Goal: Transaction & Acquisition: Purchase product/service

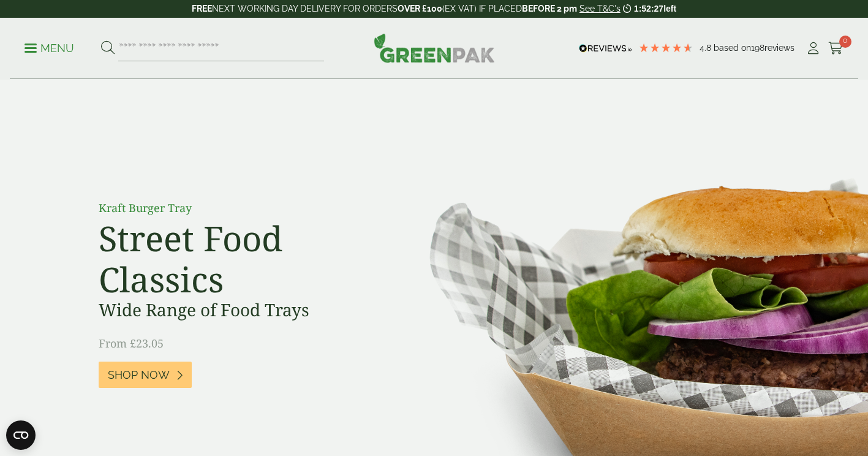
click at [25, 45] on p "Menu" at bounding box center [50, 48] width 50 height 15
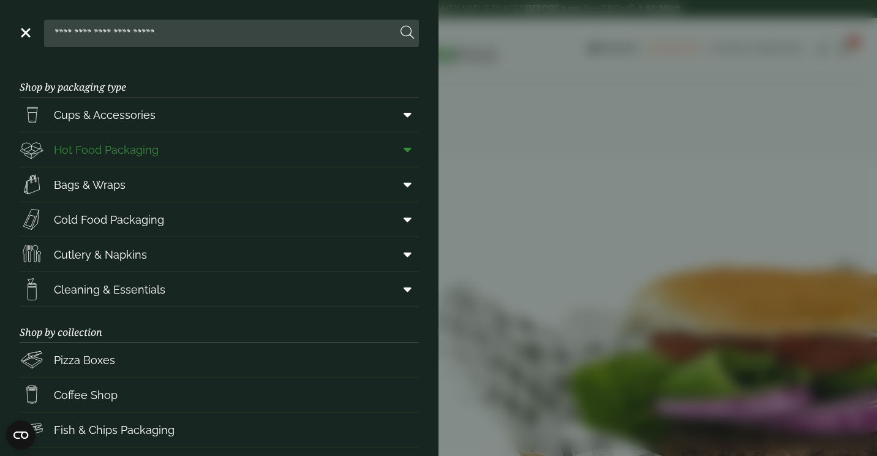
click at [244, 137] on link "Hot Food Packaging" at bounding box center [219, 149] width 399 height 34
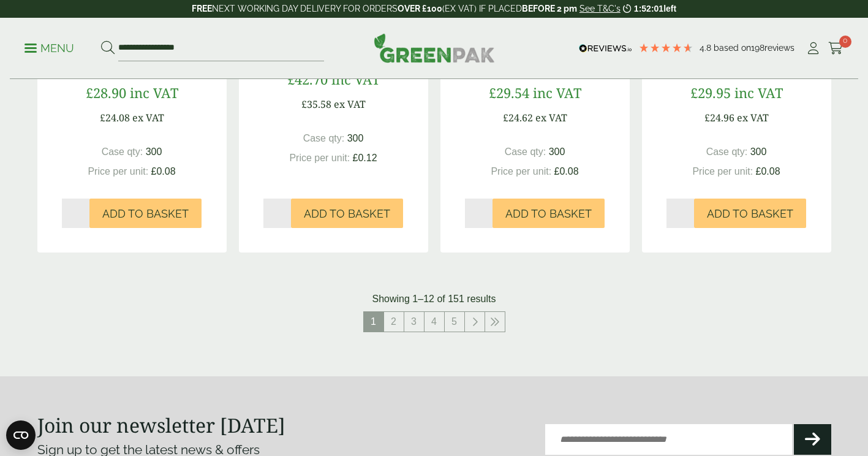
scroll to position [1372, 0]
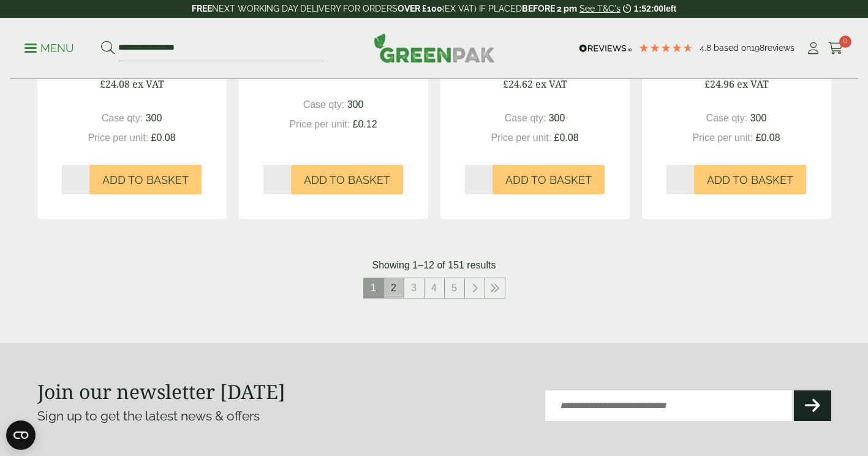
click at [400, 291] on link "2" at bounding box center [394, 288] width 20 height 20
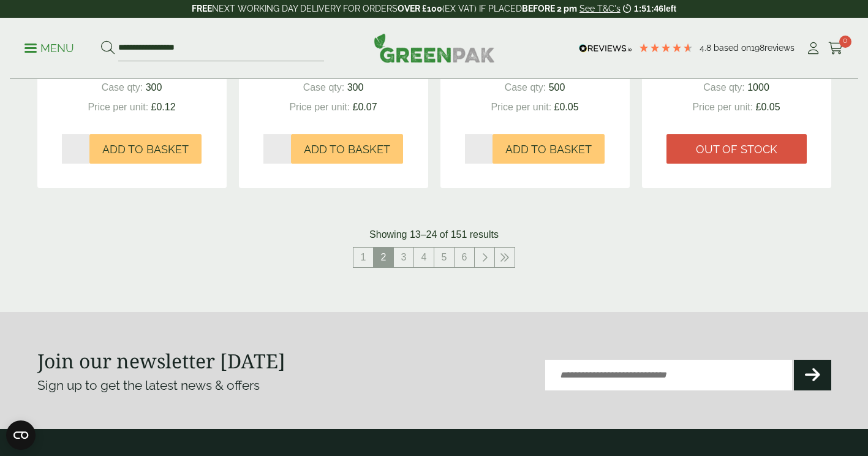
scroll to position [1402, 0]
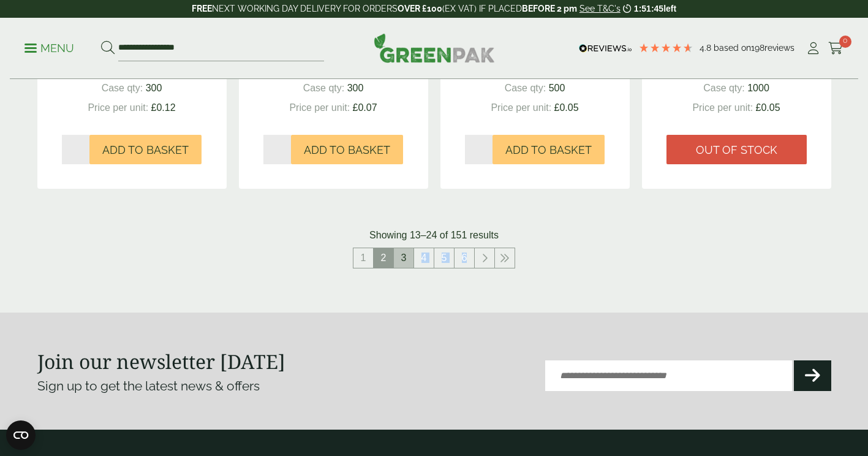
drag, startPoint x: 398, startPoint y: 270, endPoint x: 412, endPoint y: 253, distance: 21.8
click at [412, 253] on nav "1 2 3 4 5 6" at bounding box center [434, 259] width 794 height 25
click at [412, 253] on link "3" at bounding box center [404, 258] width 20 height 20
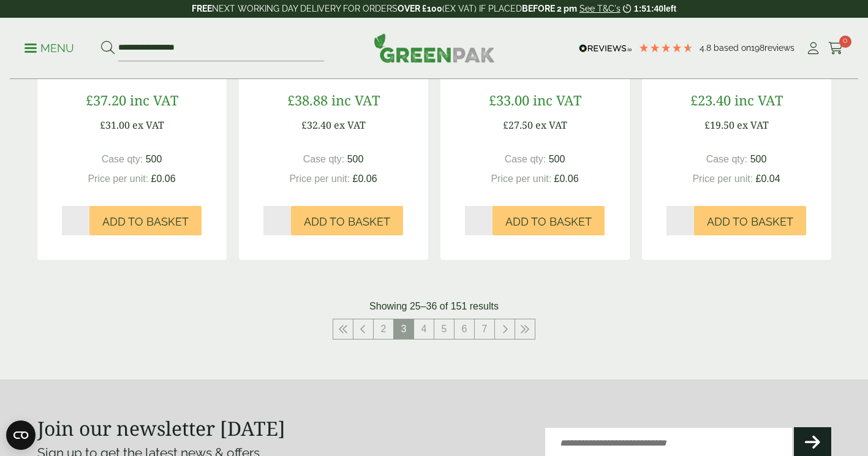
scroll to position [1318, 0]
click at [422, 335] on link "4" at bounding box center [424, 329] width 20 height 20
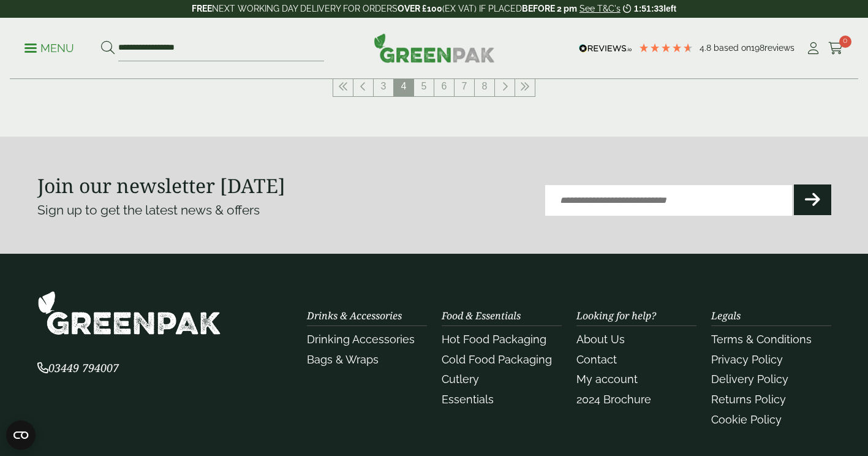
scroll to position [1561, 0]
click at [423, 80] on link "5" at bounding box center [424, 86] width 20 height 20
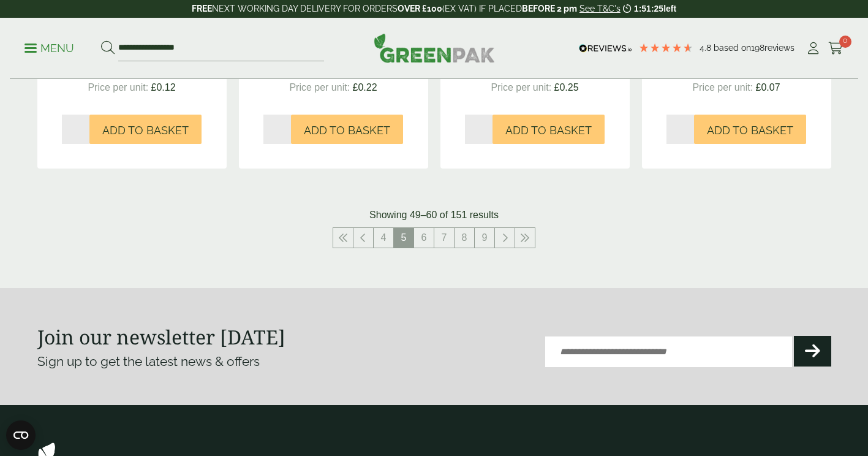
scroll to position [1408, 0]
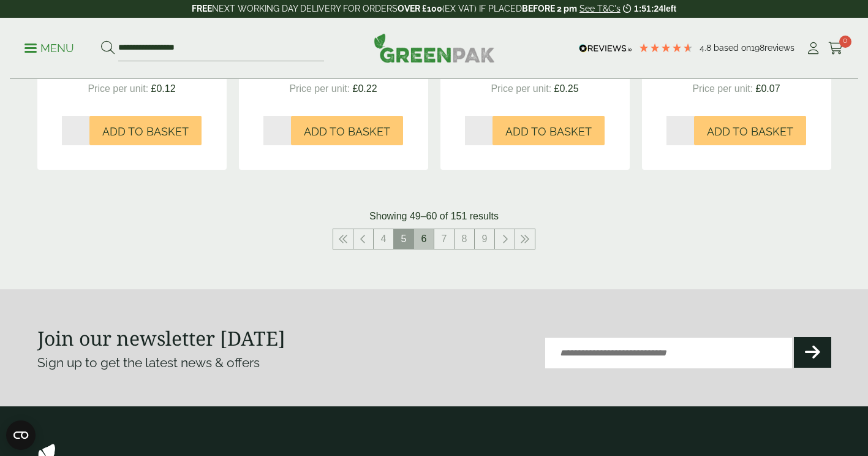
click at [421, 235] on link "6" at bounding box center [424, 239] width 20 height 20
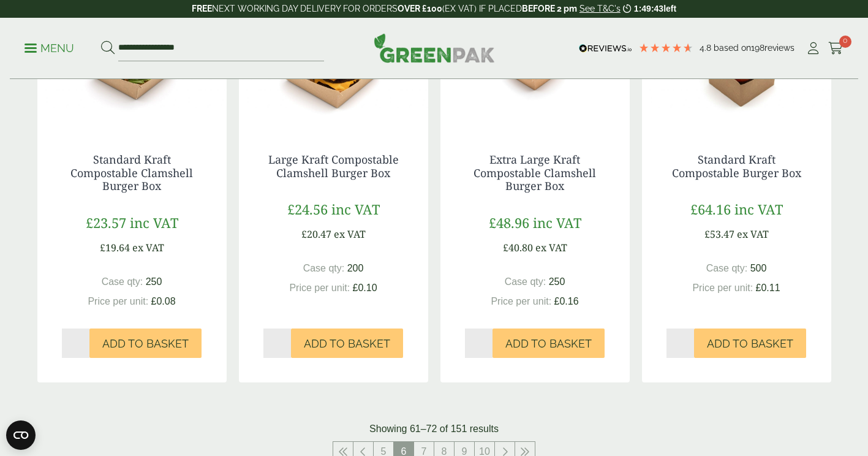
scroll to position [1235, 0]
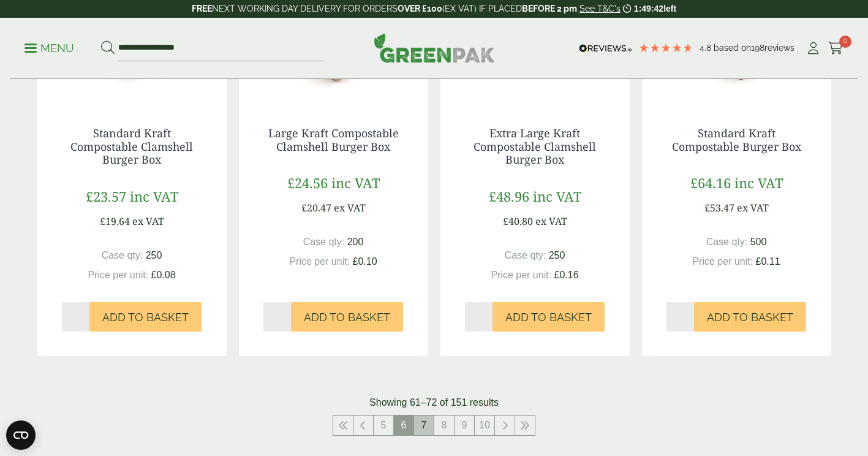
click at [428, 426] on link "7" at bounding box center [424, 425] width 20 height 20
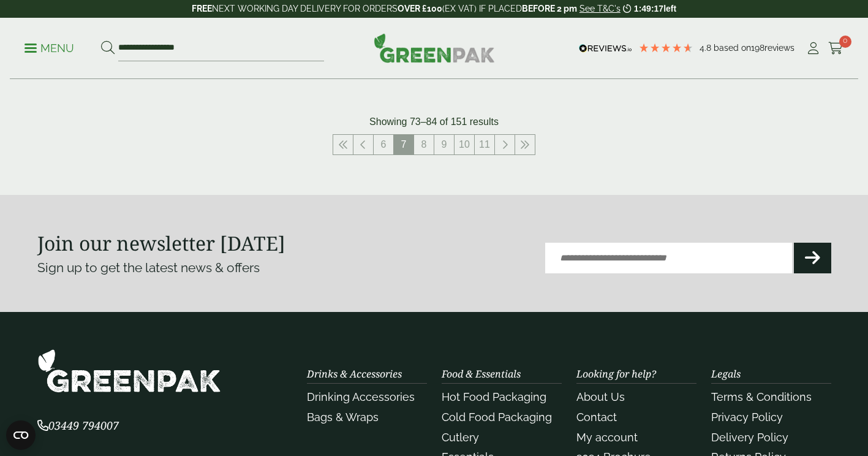
scroll to position [1562, 0]
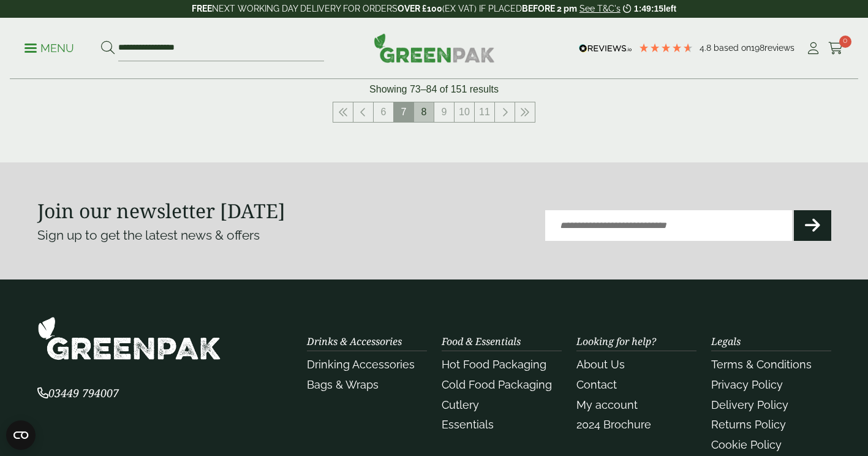
click at [423, 117] on link "8" at bounding box center [424, 112] width 20 height 20
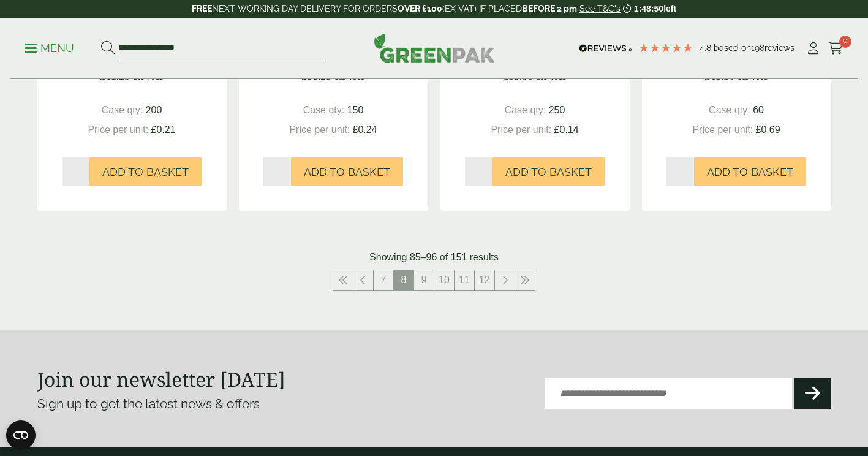
scroll to position [1381, 0]
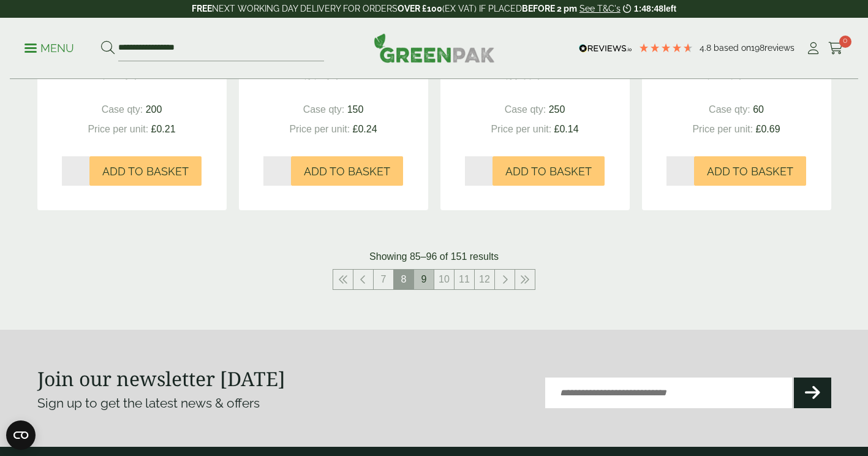
click at [417, 273] on link "9" at bounding box center [424, 280] width 20 height 20
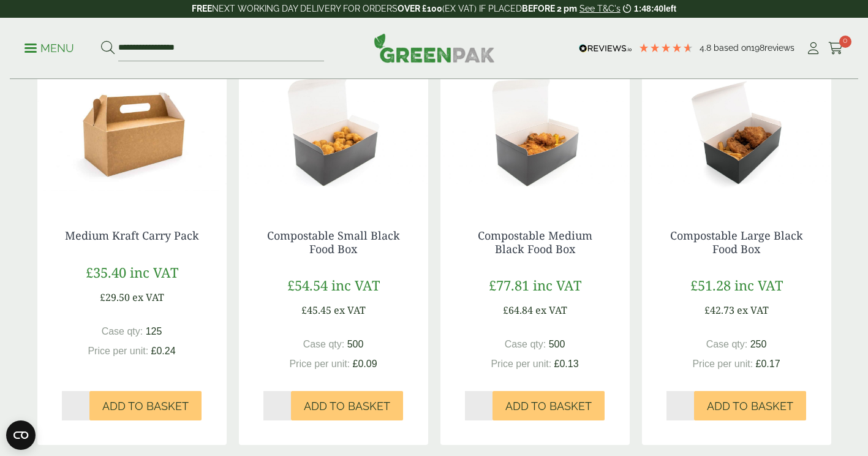
scroll to position [728, 0]
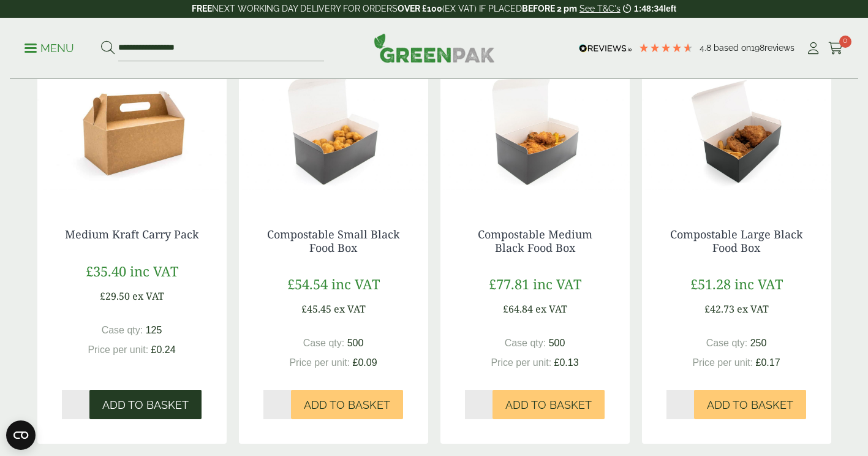
click at [163, 395] on button "Add to Basket" at bounding box center [145, 404] width 112 height 29
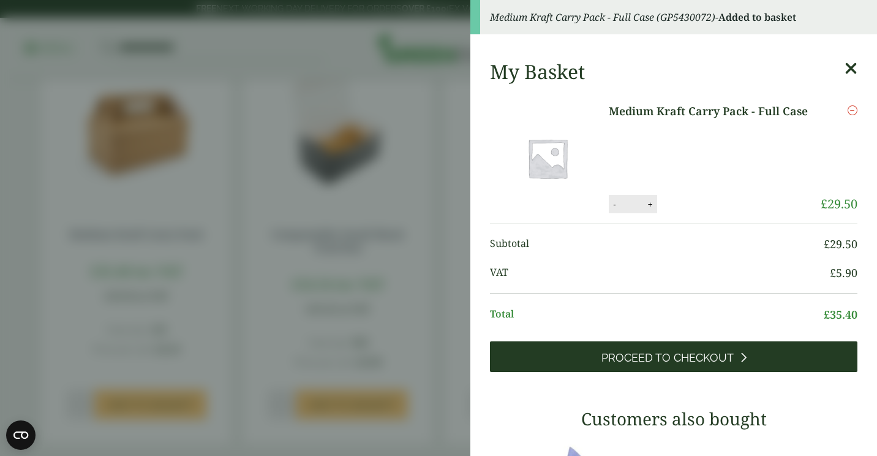
click at [577, 371] on link "Proceed to Checkout" at bounding box center [674, 356] width 368 height 31
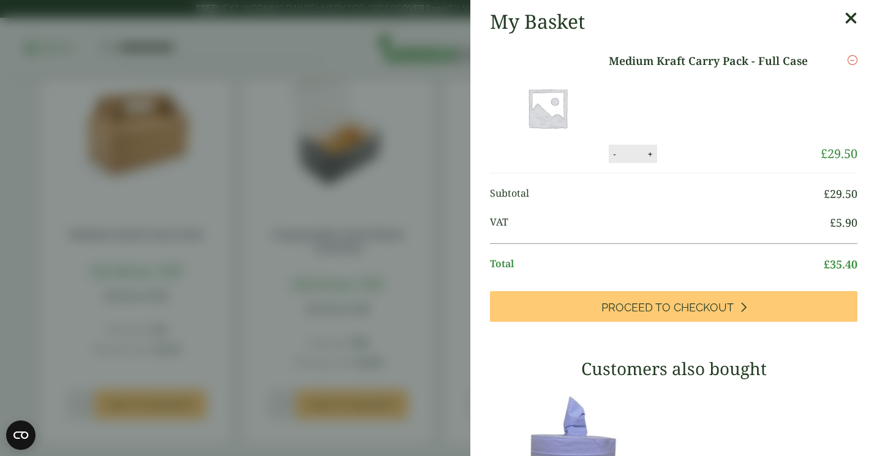
click at [845, 15] on icon at bounding box center [851, 18] width 13 height 17
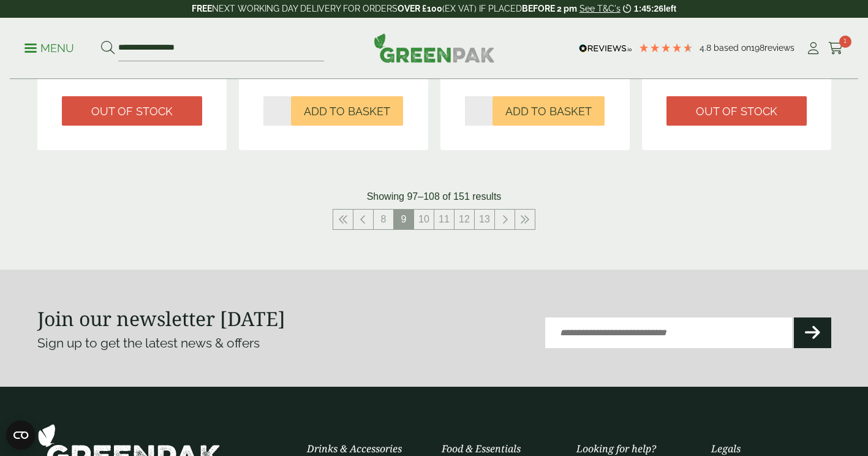
scroll to position [1416, 0]
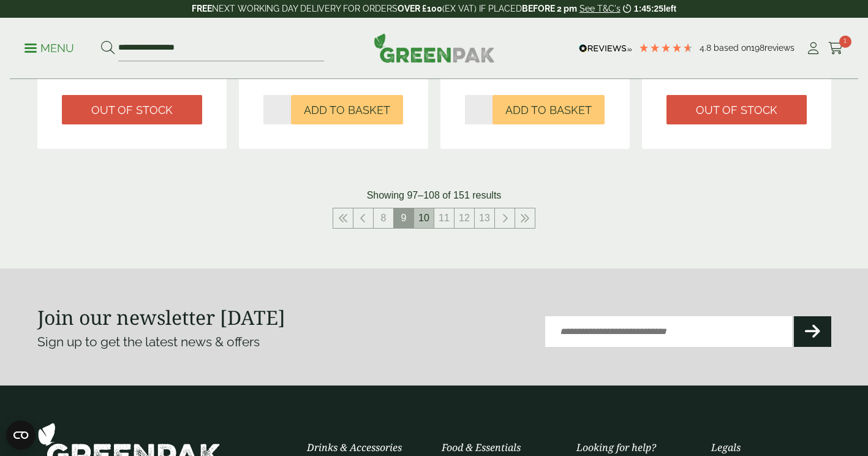
click at [424, 214] on link "10" at bounding box center [424, 218] width 20 height 20
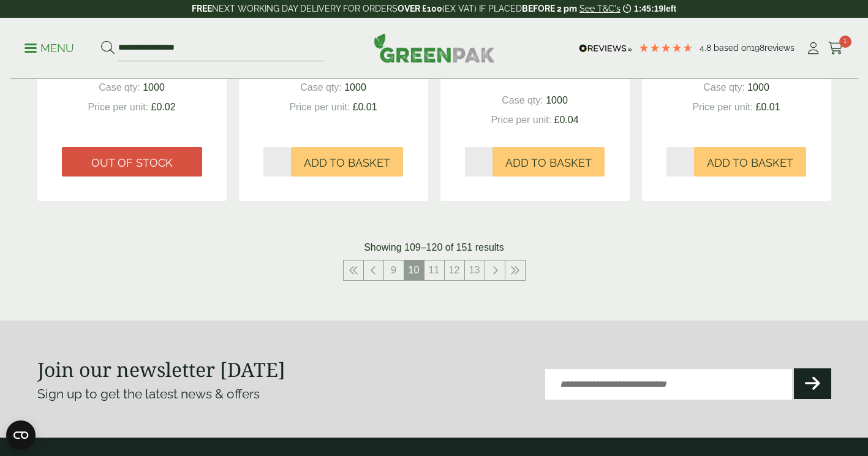
scroll to position [1343, 0]
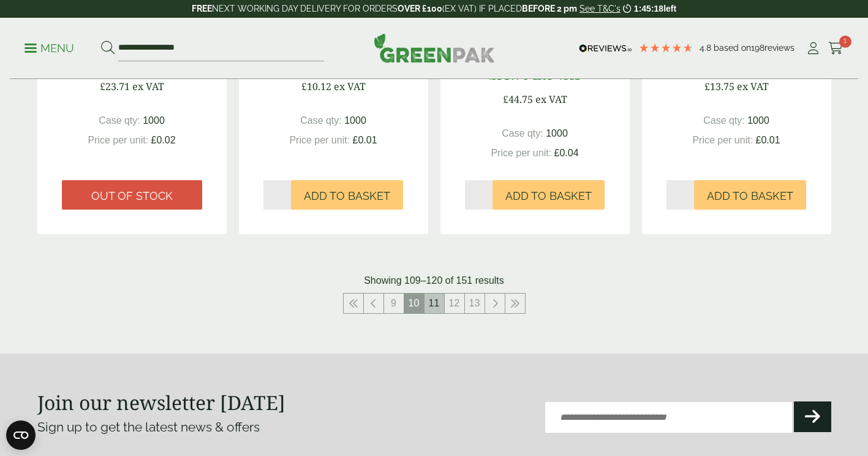
click at [436, 304] on link "11" at bounding box center [435, 303] width 20 height 20
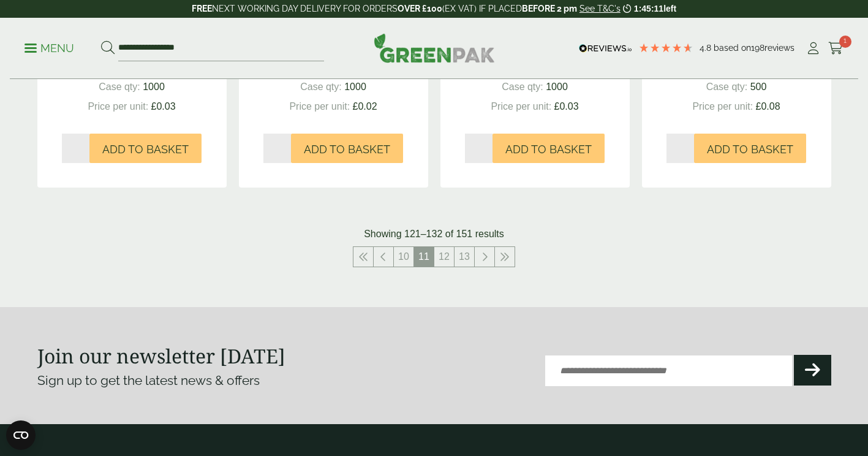
scroll to position [1389, 0]
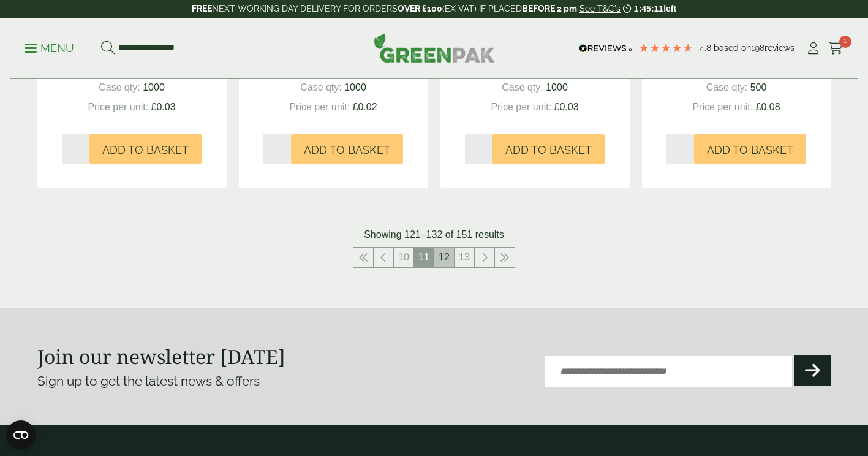
click at [440, 251] on link "12" at bounding box center [444, 257] width 20 height 20
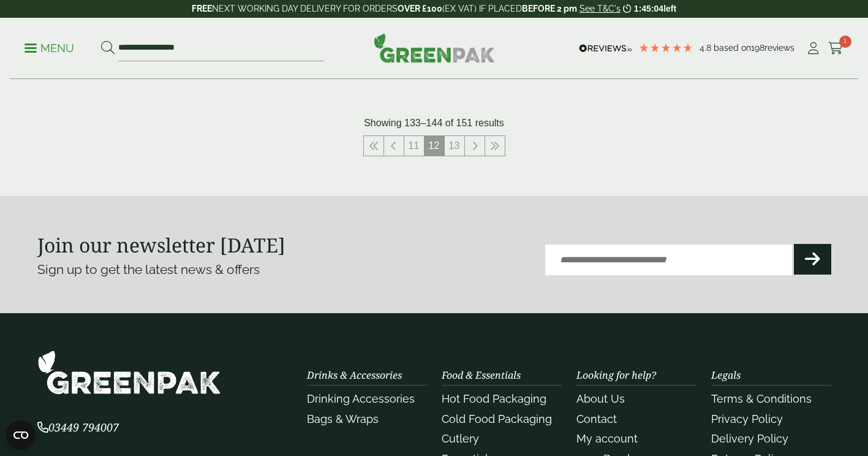
scroll to position [1465, 0]
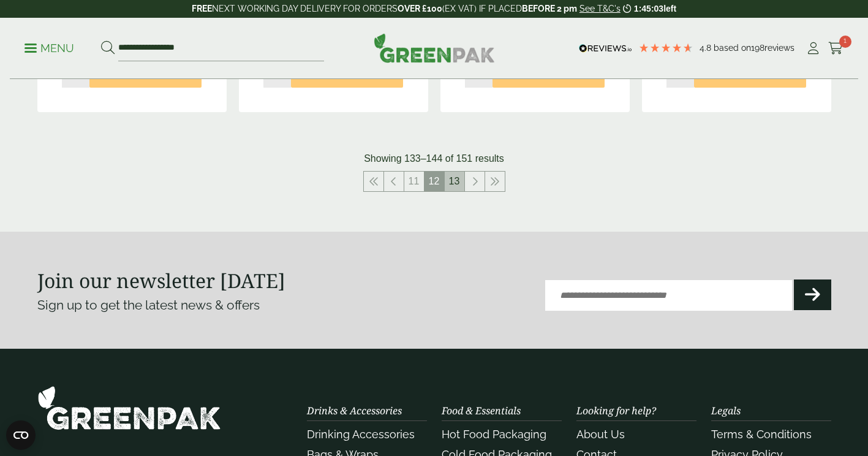
click at [455, 173] on link "13" at bounding box center [455, 182] width 20 height 20
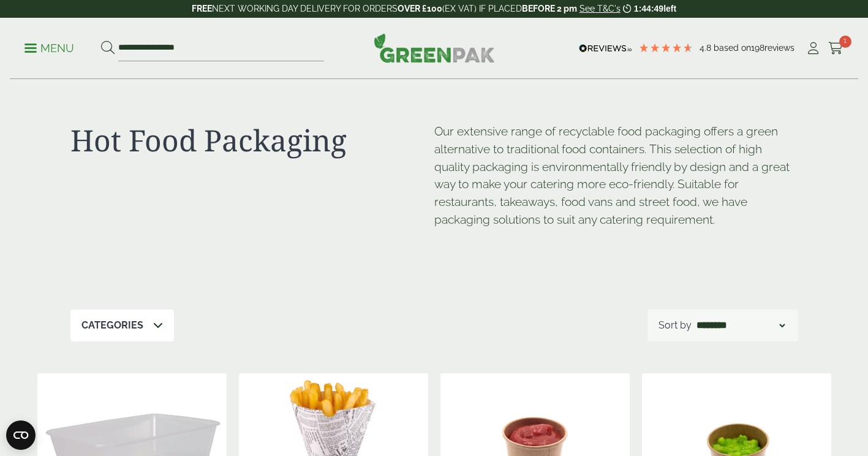
click at [47, 50] on p "Menu" at bounding box center [50, 48] width 50 height 15
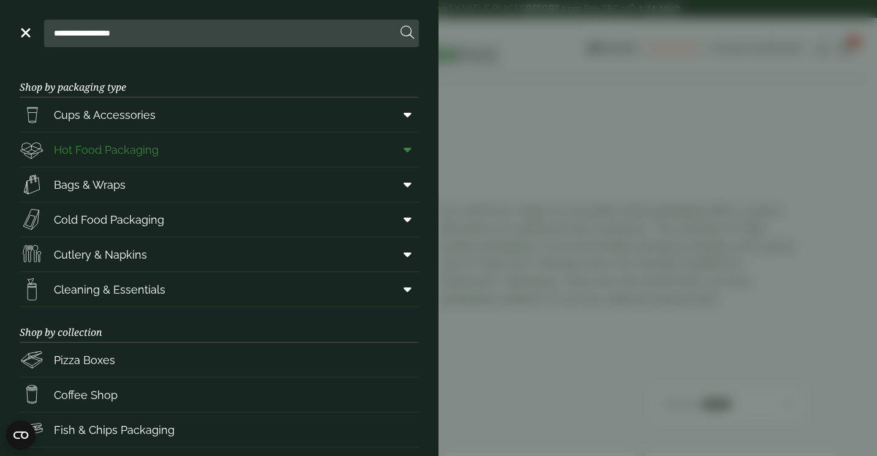
click at [130, 146] on span "Hot Food Packaging" at bounding box center [106, 150] width 105 height 17
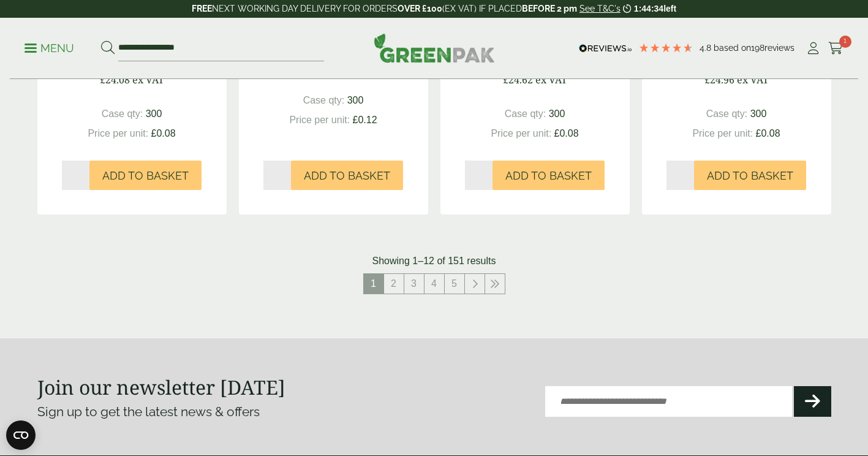
scroll to position [1378, 0]
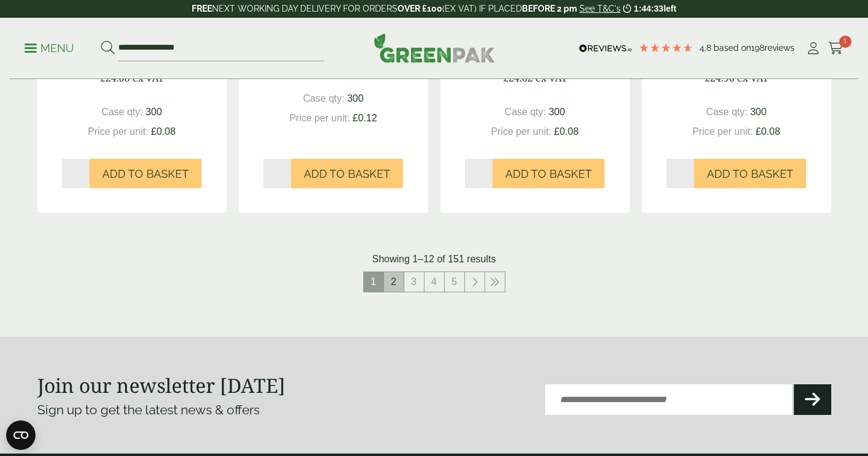
click at [390, 277] on link "2" at bounding box center [394, 282] width 20 height 20
